Goal: Information Seeking & Learning: Learn about a topic

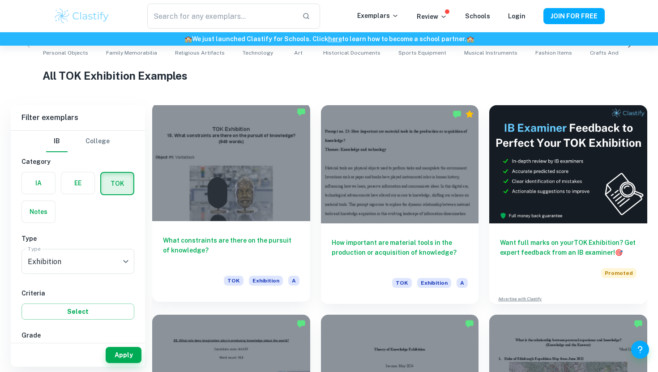
scroll to position [198, 0]
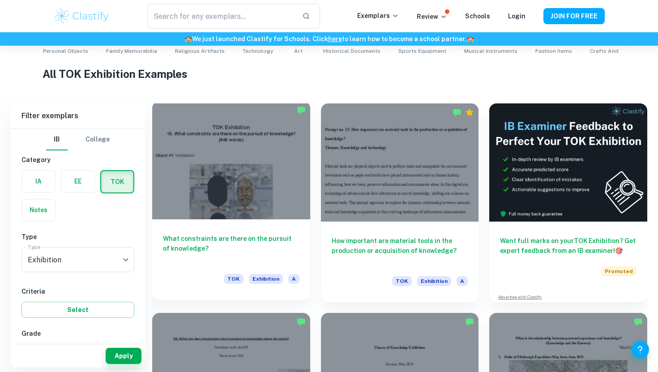
click at [269, 176] on div at bounding box center [231, 160] width 158 height 118
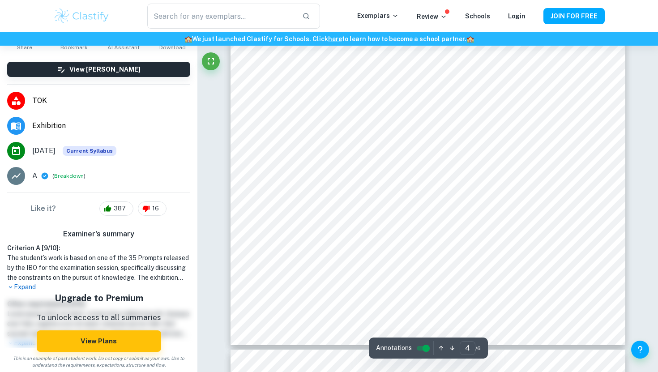
scroll to position [1903, 0]
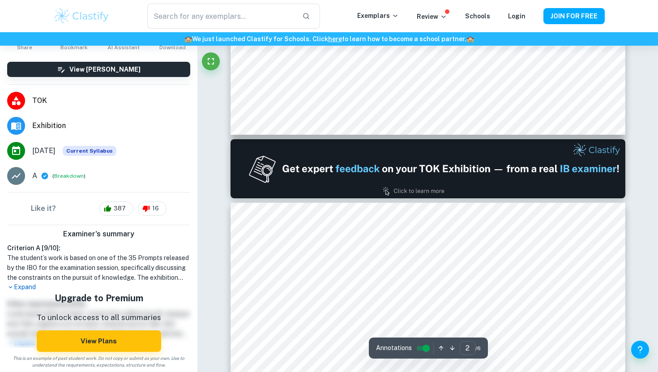
type input "1"
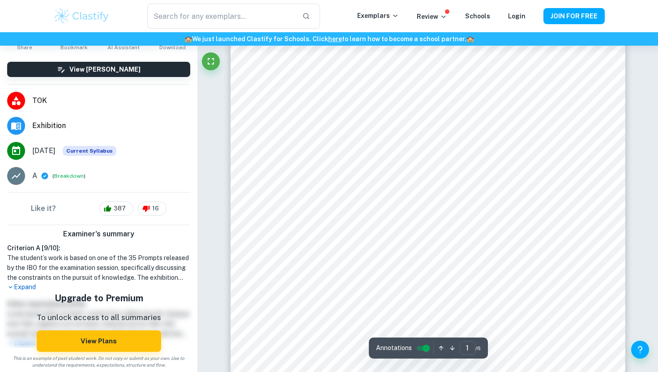
scroll to position [90, 0]
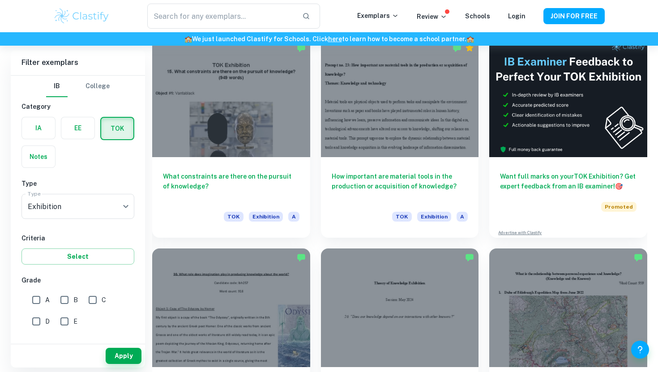
scroll to position [1102, 0]
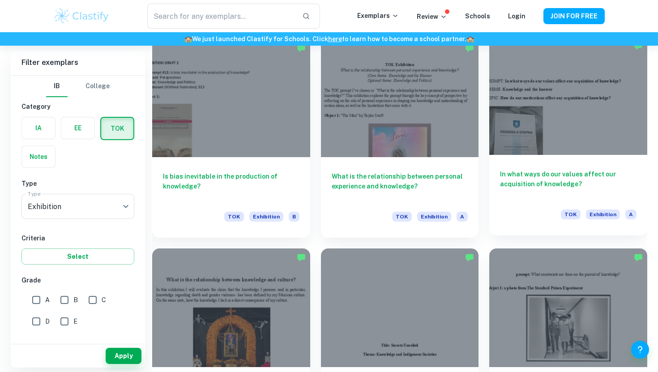
click at [523, 127] on div at bounding box center [569, 96] width 158 height 118
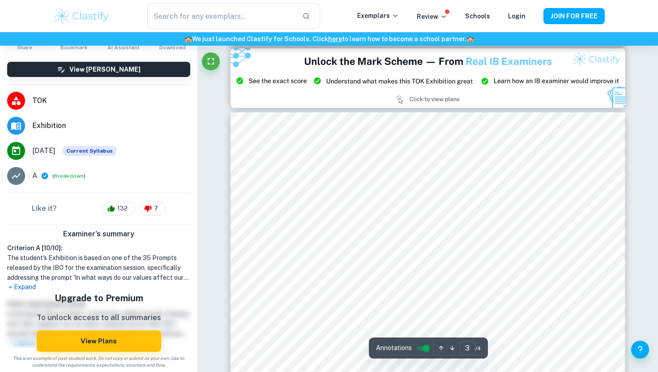
scroll to position [1198, 0]
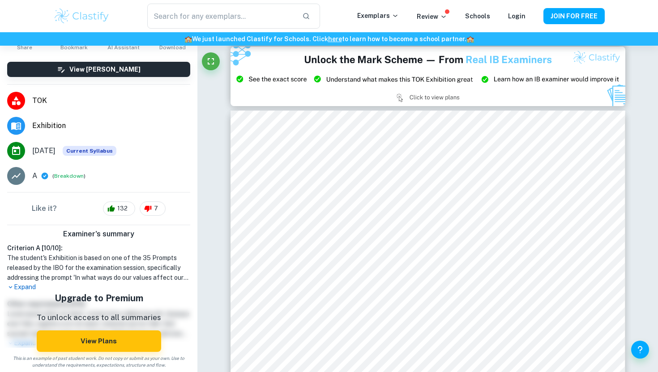
click at [311, 108] on div "Ask Clai Annotations 3 ​ / 4" at bounding box center [428, 44] width 395 height 2393
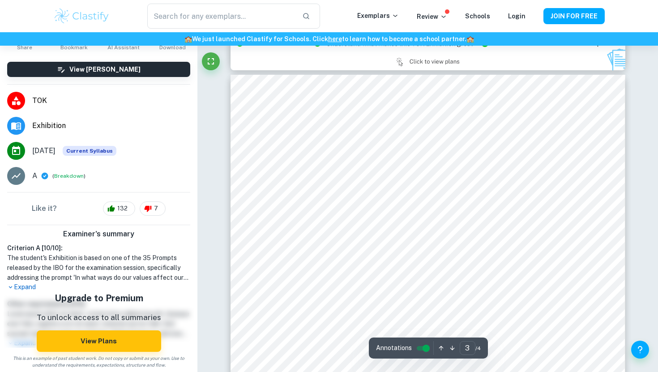
scroll to position [1236, 0]
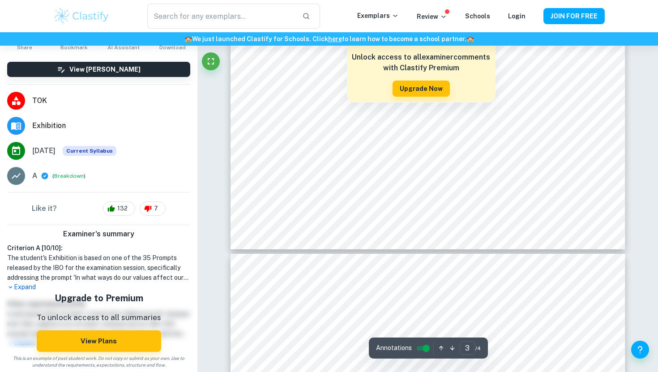
type input "4"
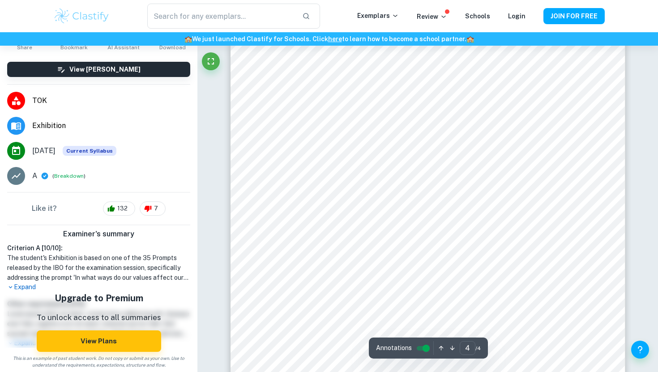
scroll to position [1864, 0]
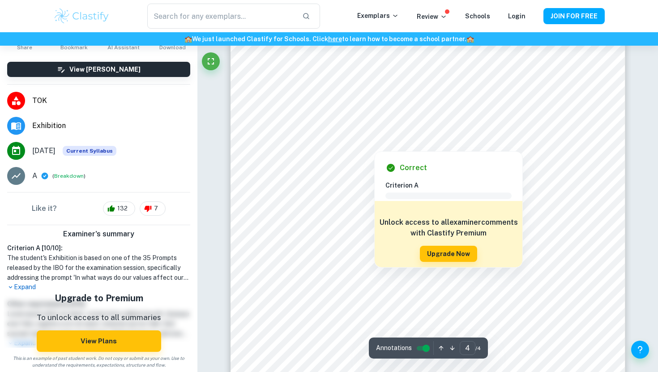
click at [270, 113] on div at bounding box center [427, 111] width 328 height 26
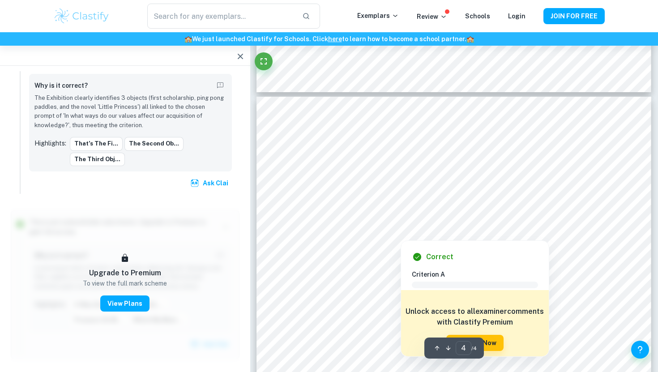
scroll to position [1643, 0]
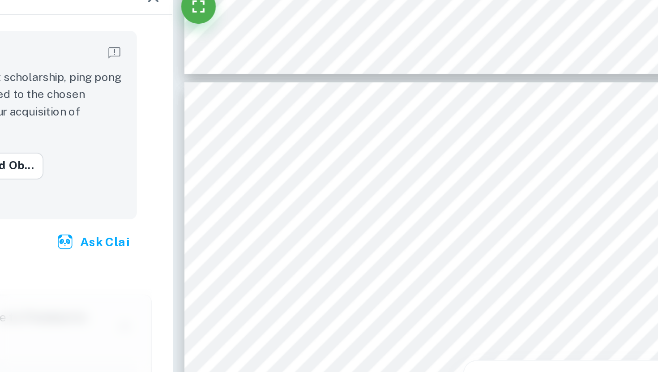
click at [346, 189] on div at bounding box center [446, 187] width 312 height 26
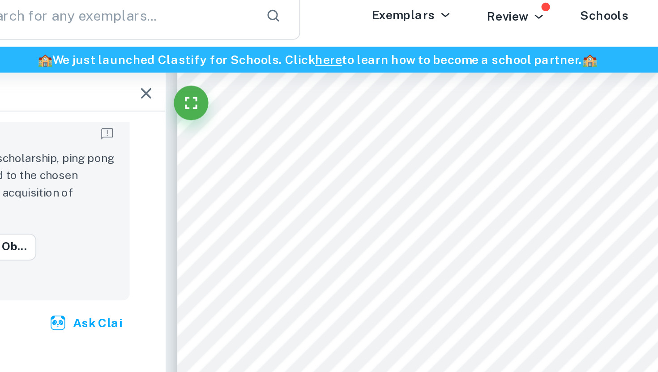
scroll to position [1375, 0]
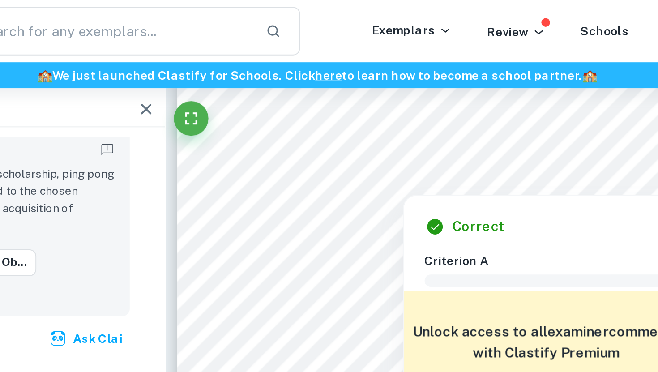
click at [352, 71] on div at bounding box center [452, 76] width 324 height 25
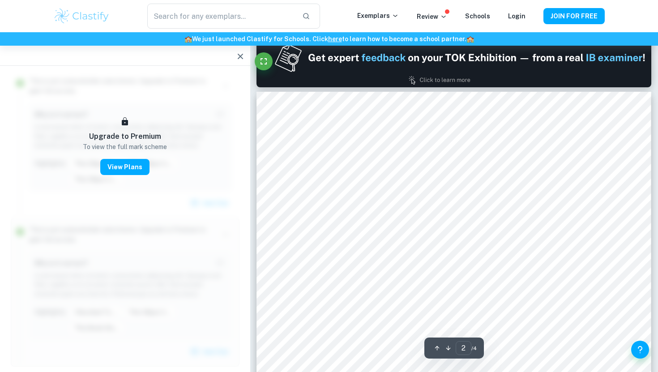
scroll to position [593, 0]
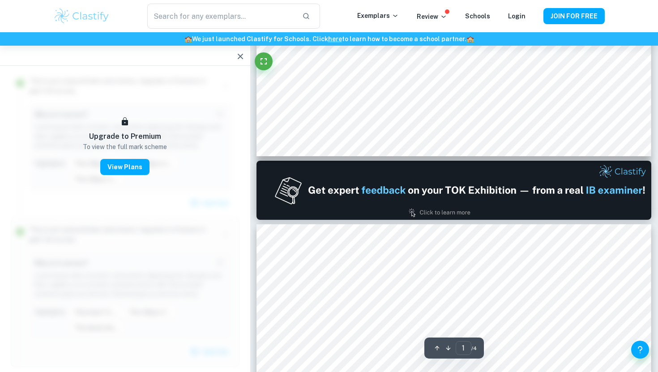
type input "2"
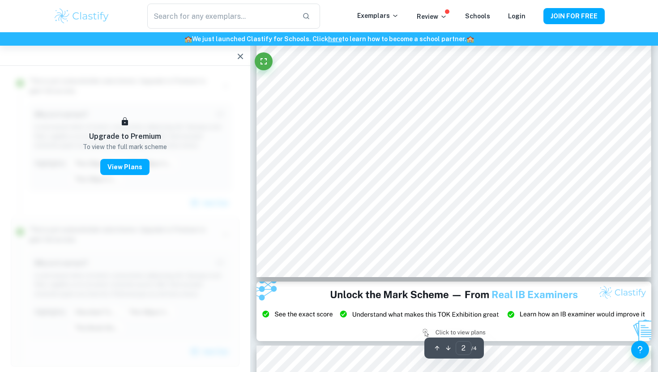
scroll to position [956, 0]
